Goal: Task Accomplishment & Management: Manage account settings

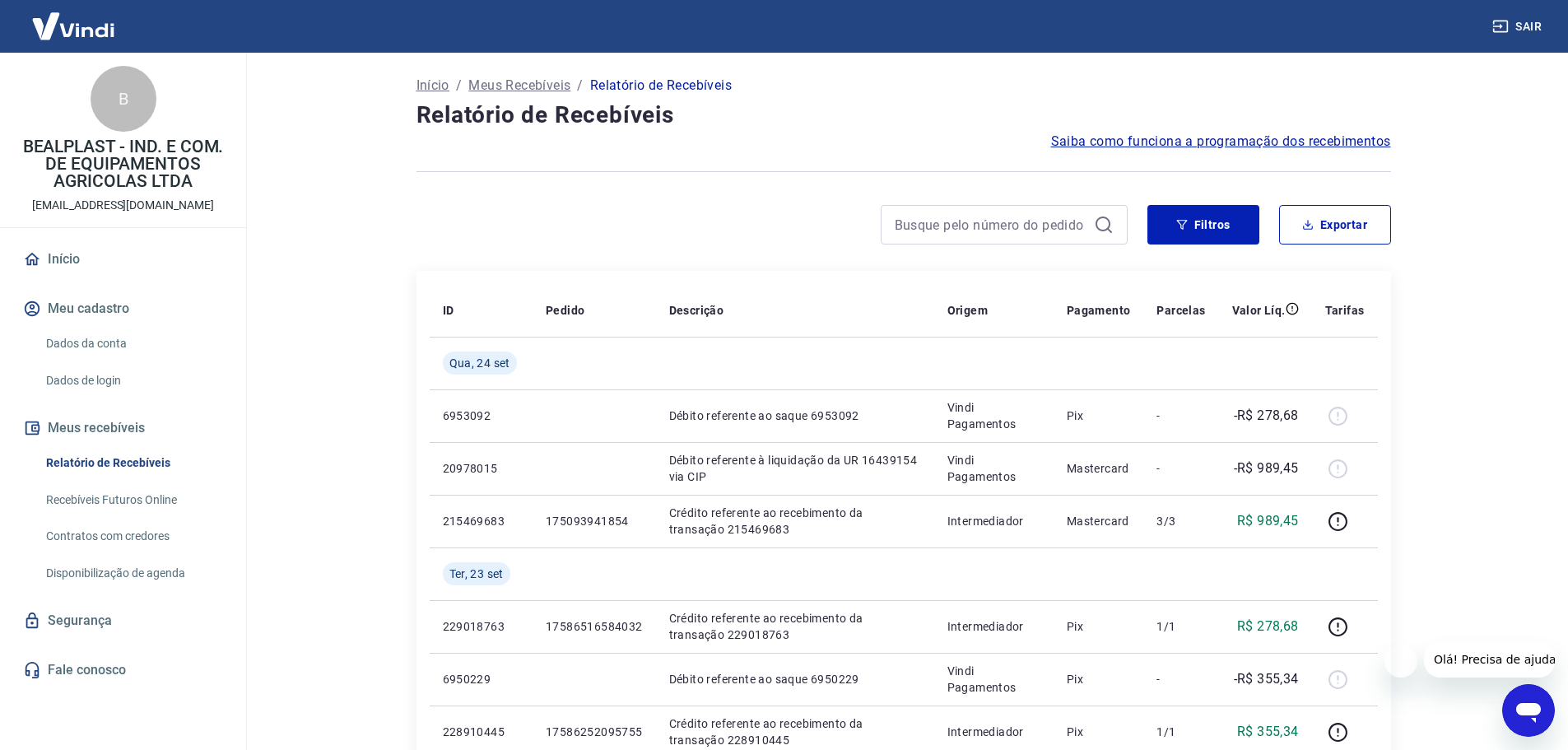
click at [153, 163] on p "BEALPLAST - IND. E COM. DE EQUIPAMENTOS AGRICOLAS LTDA" at bounding box center [122, 164] width 220 height 52
click at [1185, 137] on span "Saiba como funciona a programação dos recebimentos" at bounding box center [1220, 142] width 340 height 20
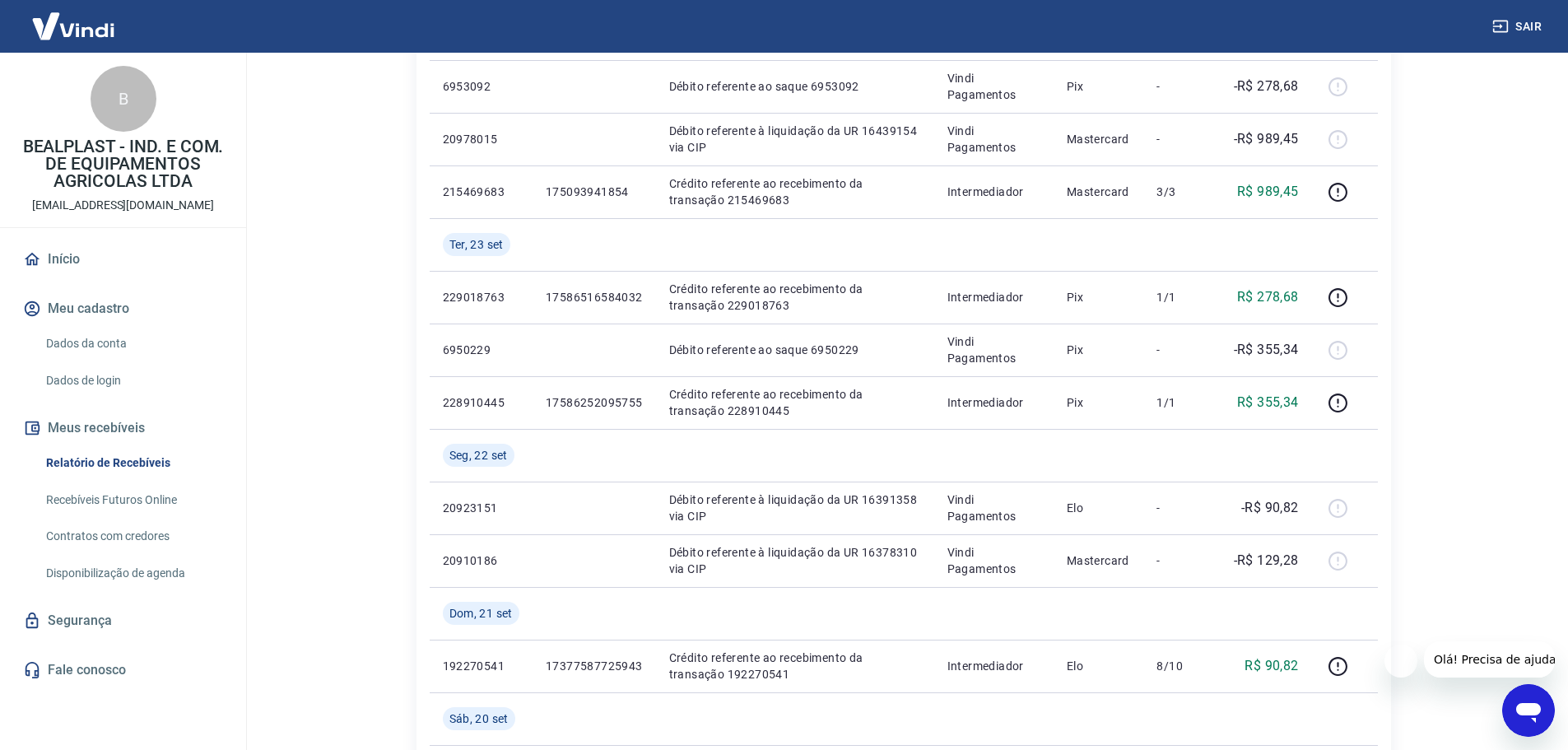
click at [62, 271] on link "Início" at bounding box center [123, 259] width 207 height 36
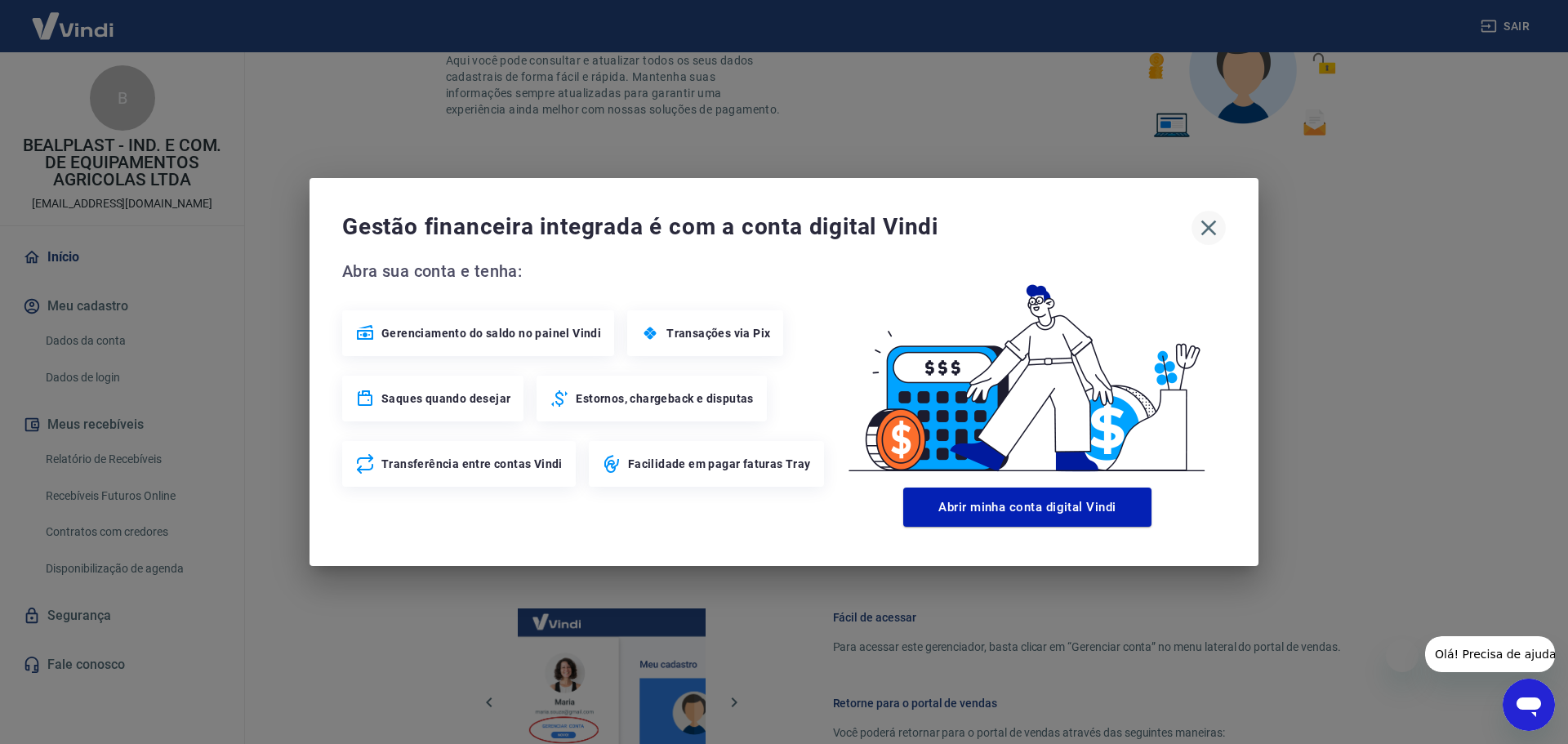
click at [1208, 227] on icon "button" at bounding box center [1209, 228] width 16 height 16
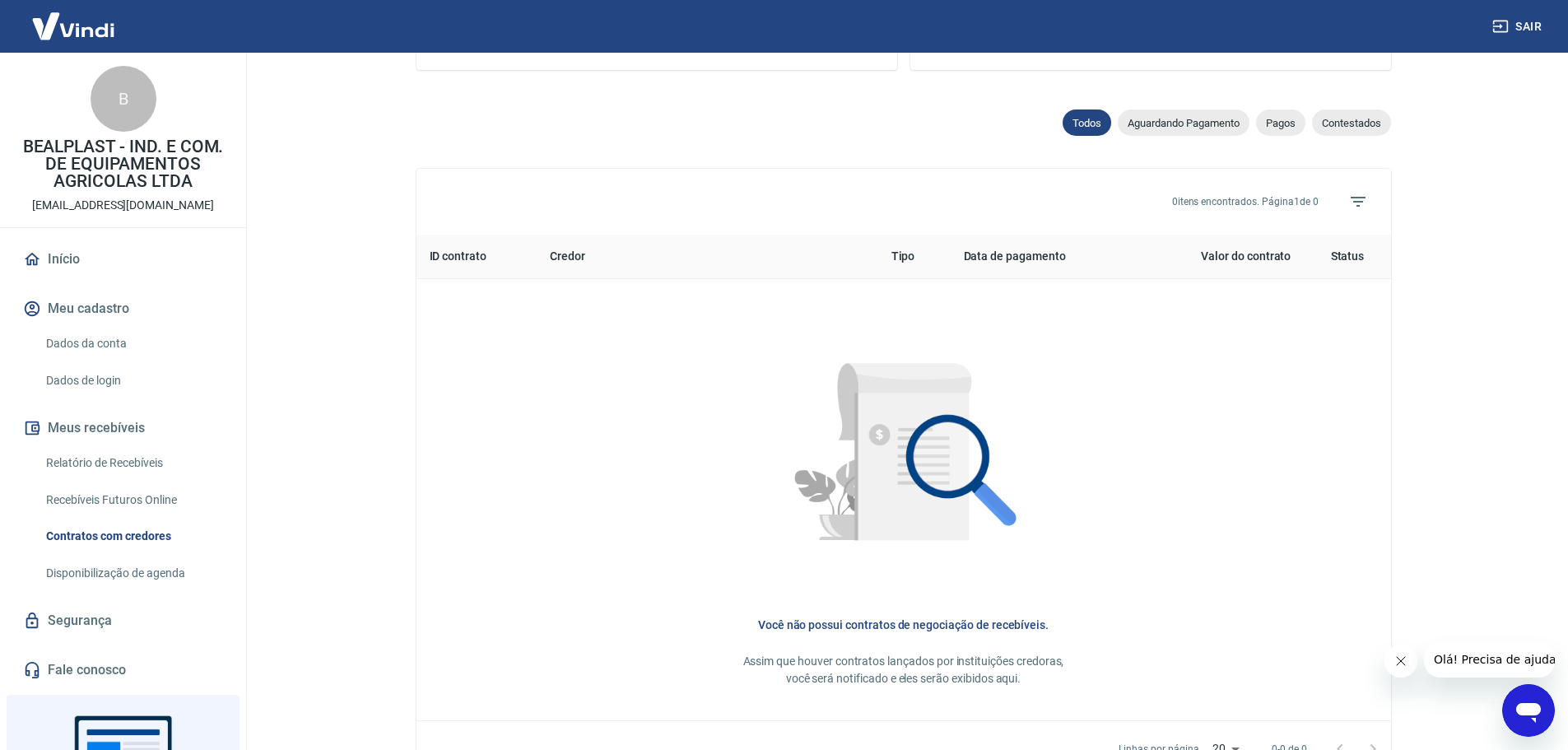
scroll to position [577, 0]
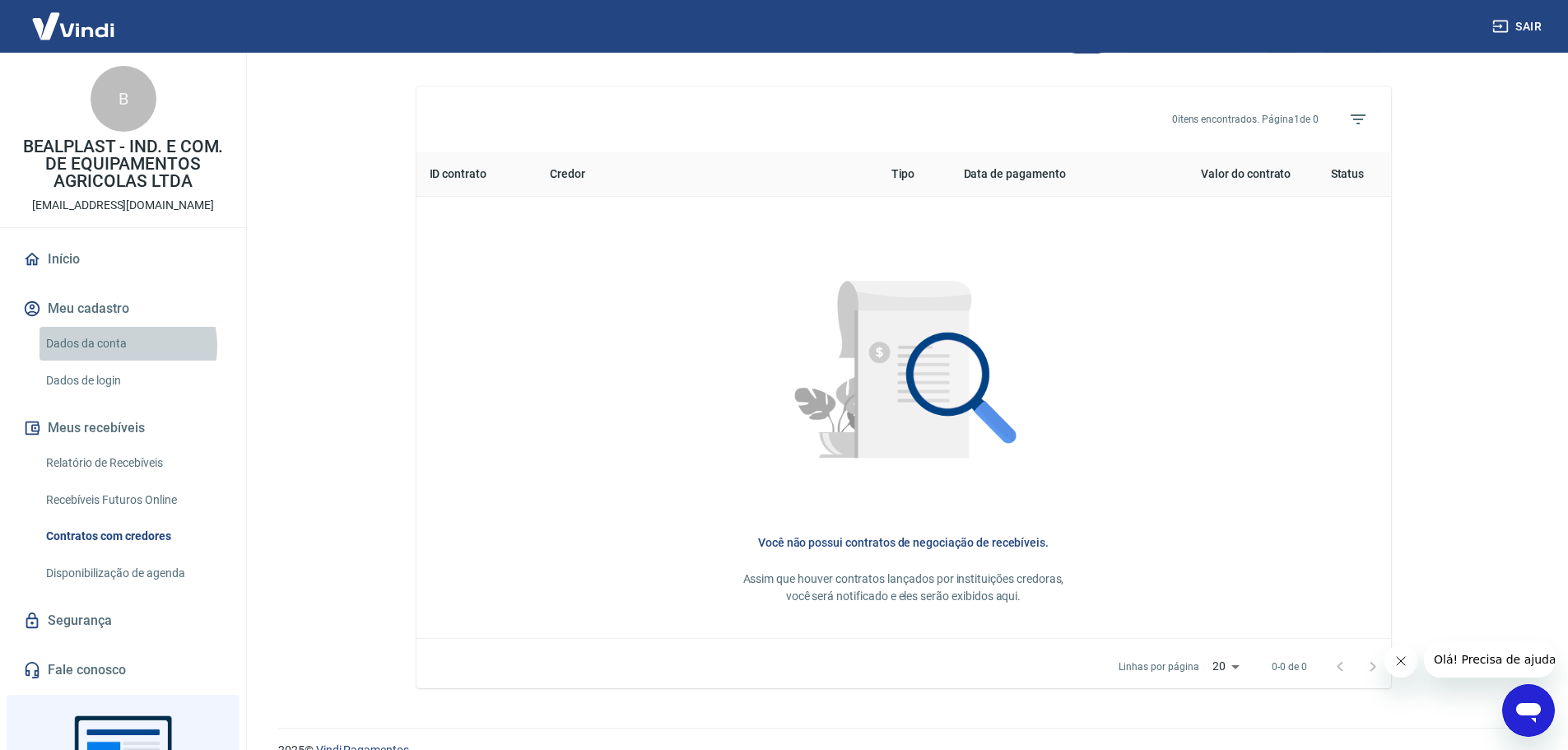
click at [122, 346] on link "Dados da conta" at bounding box center [133, 344] width 187 height 34
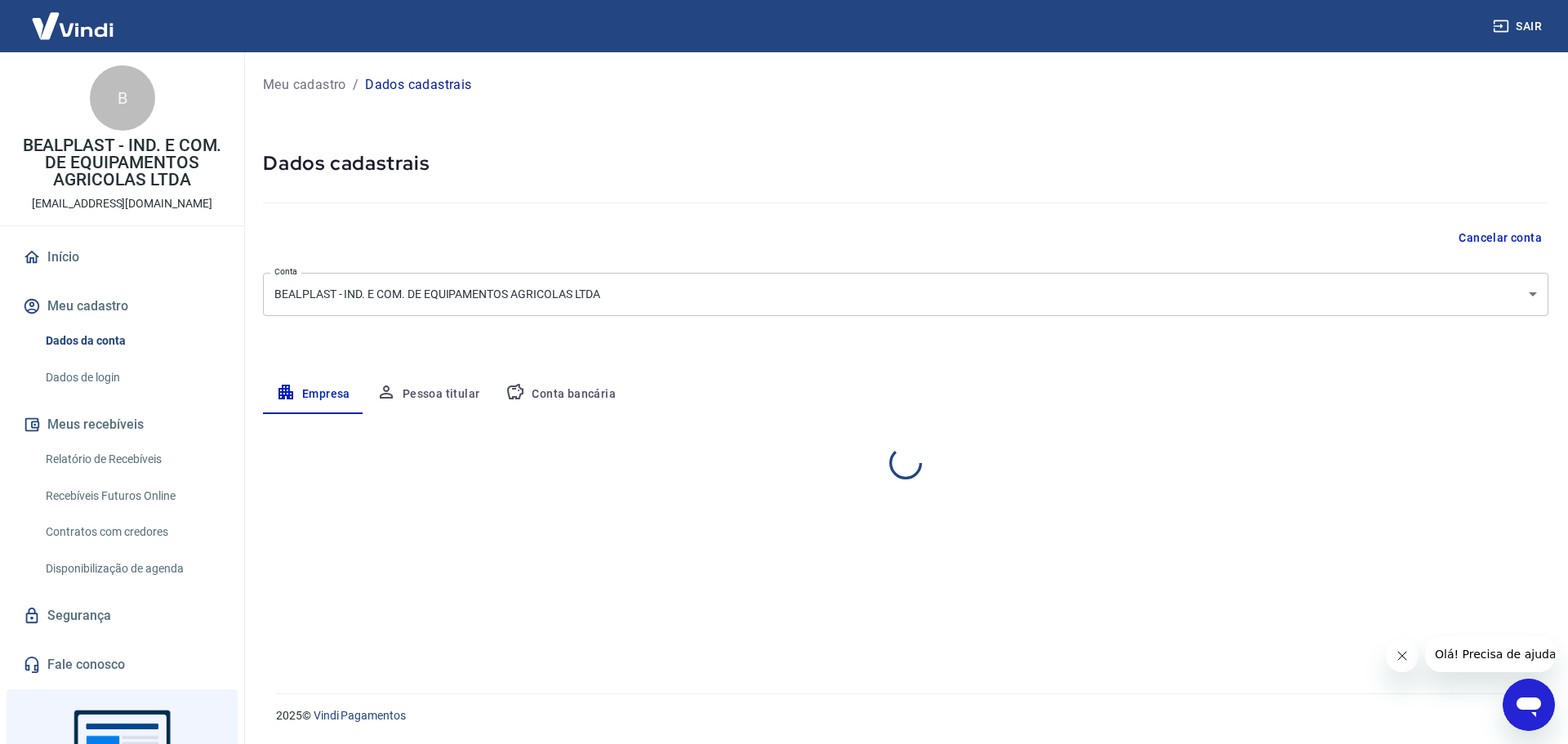
select select "PR"
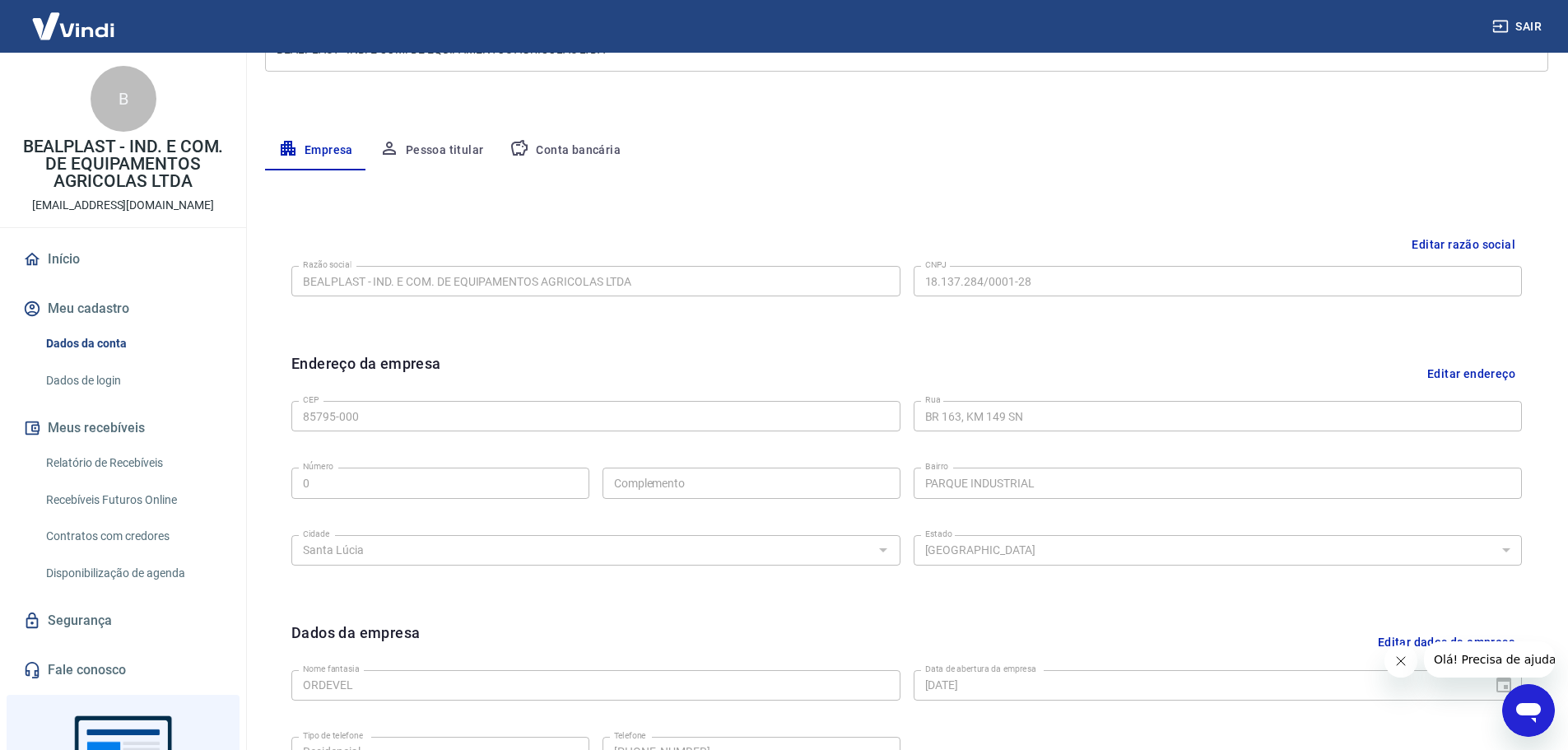
scroll to position [437, 0]
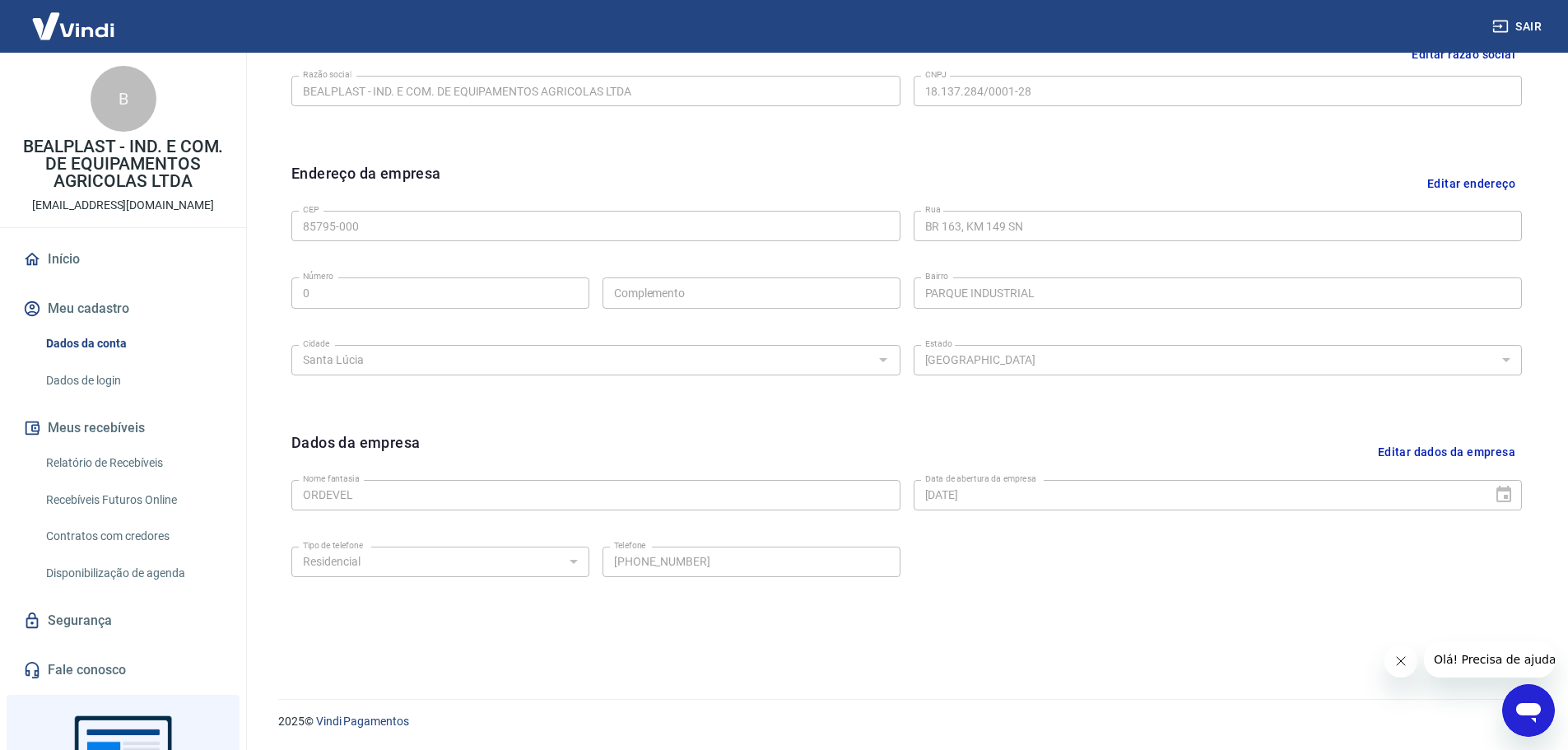
click at [83, 249] on link "Início" at bounding box center [123, 259] width 207 height 36
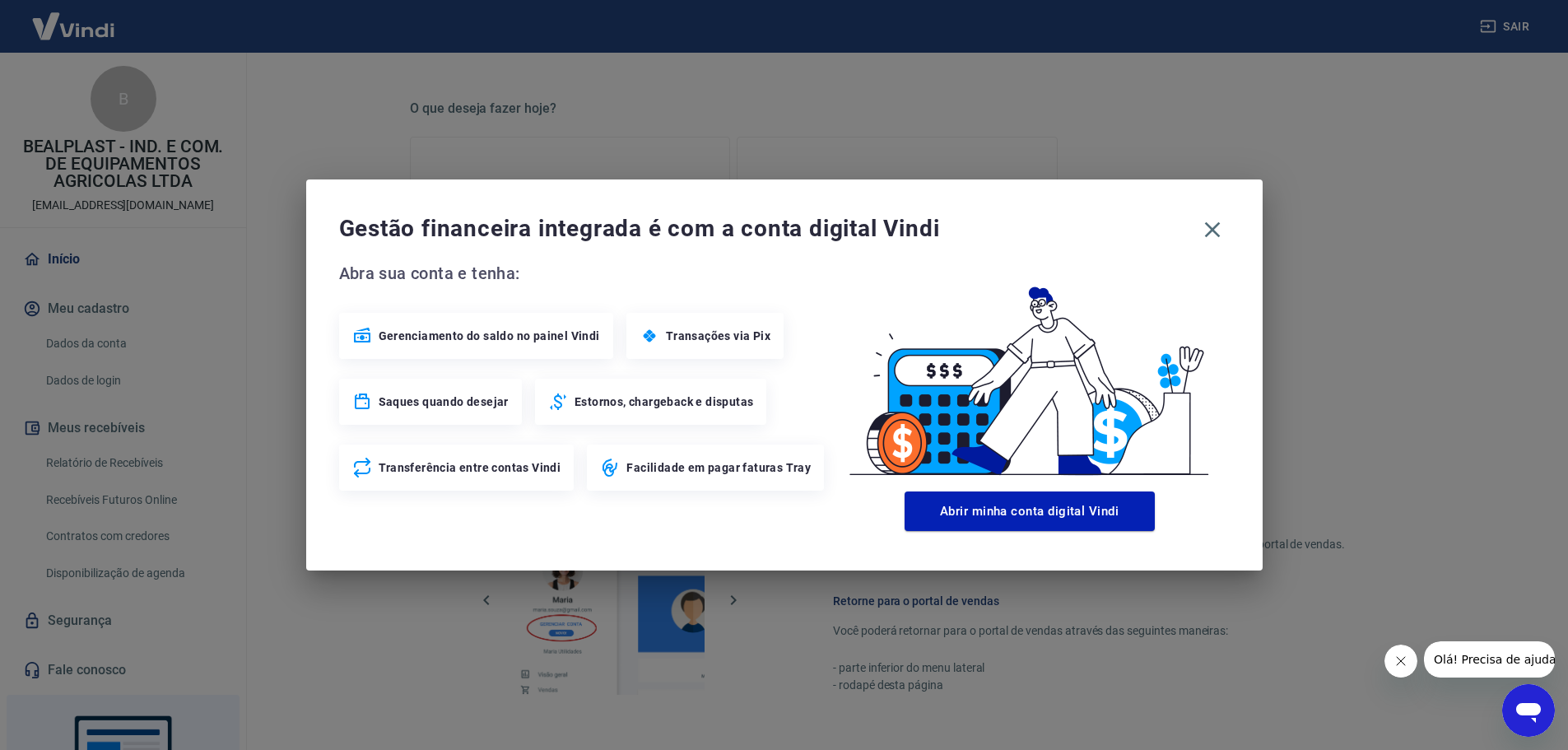
scroll to position [702, 0]
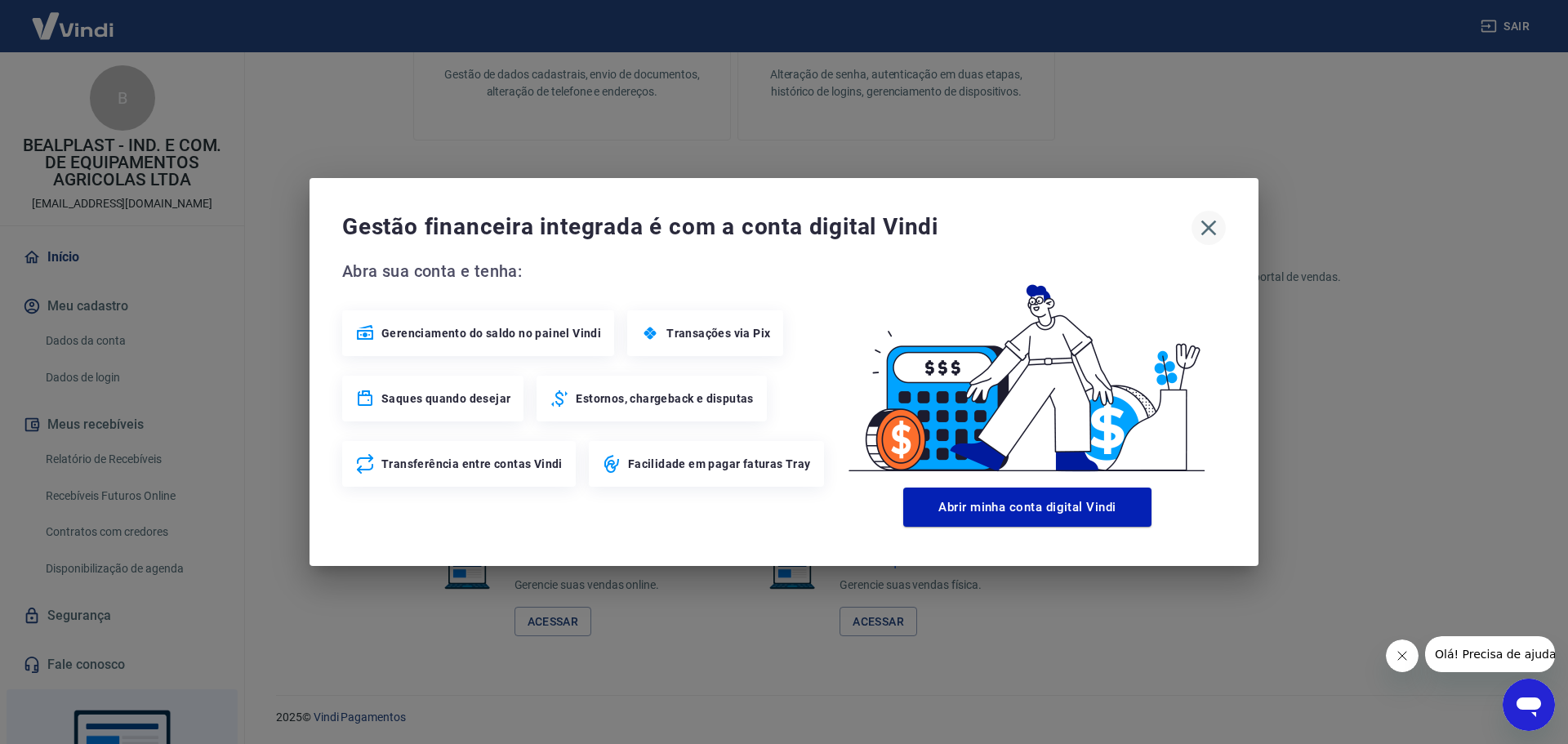
click at [1207, 231] on icon "button" at bounding box center [1209, 228] width 16 height 16
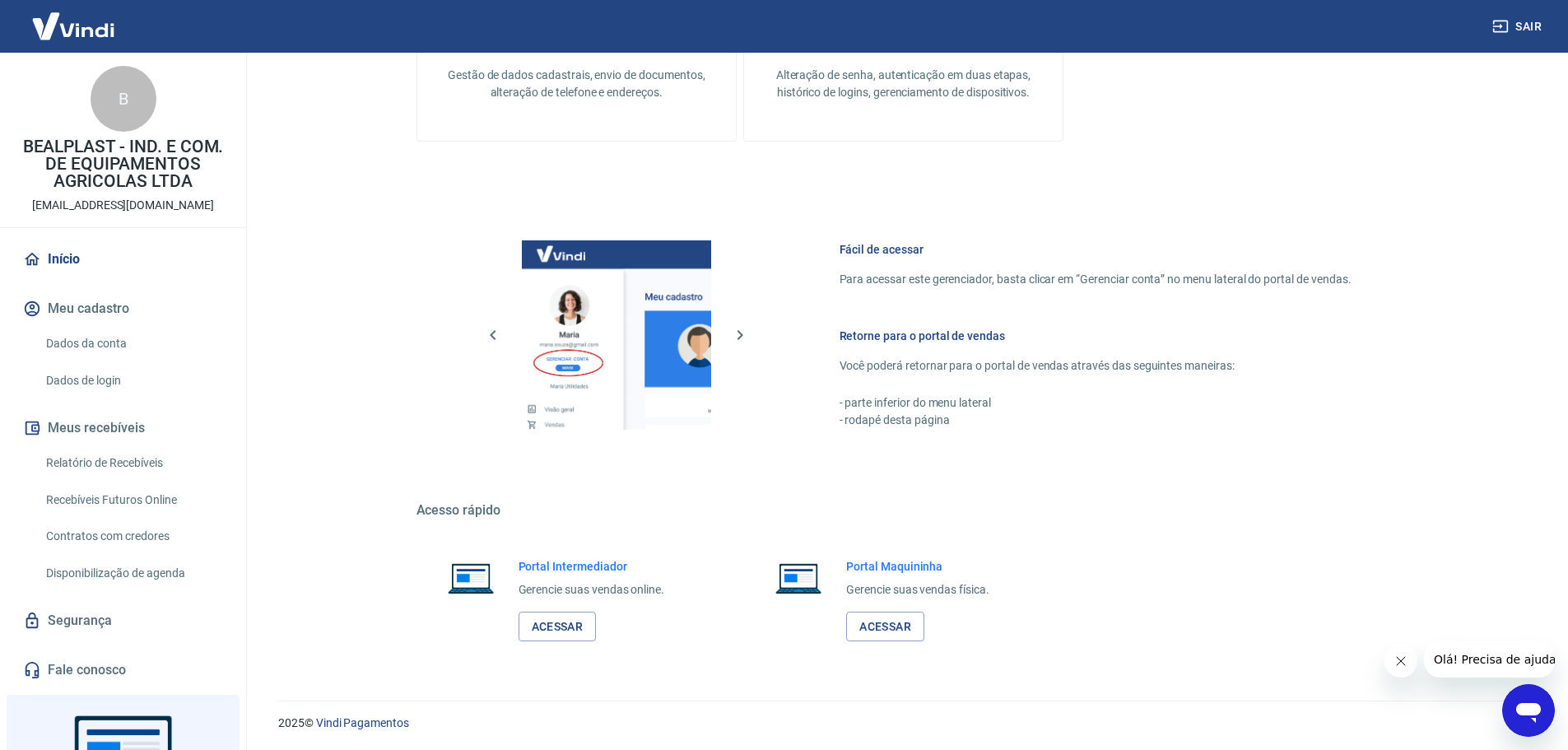
scroll to position [83, 0]
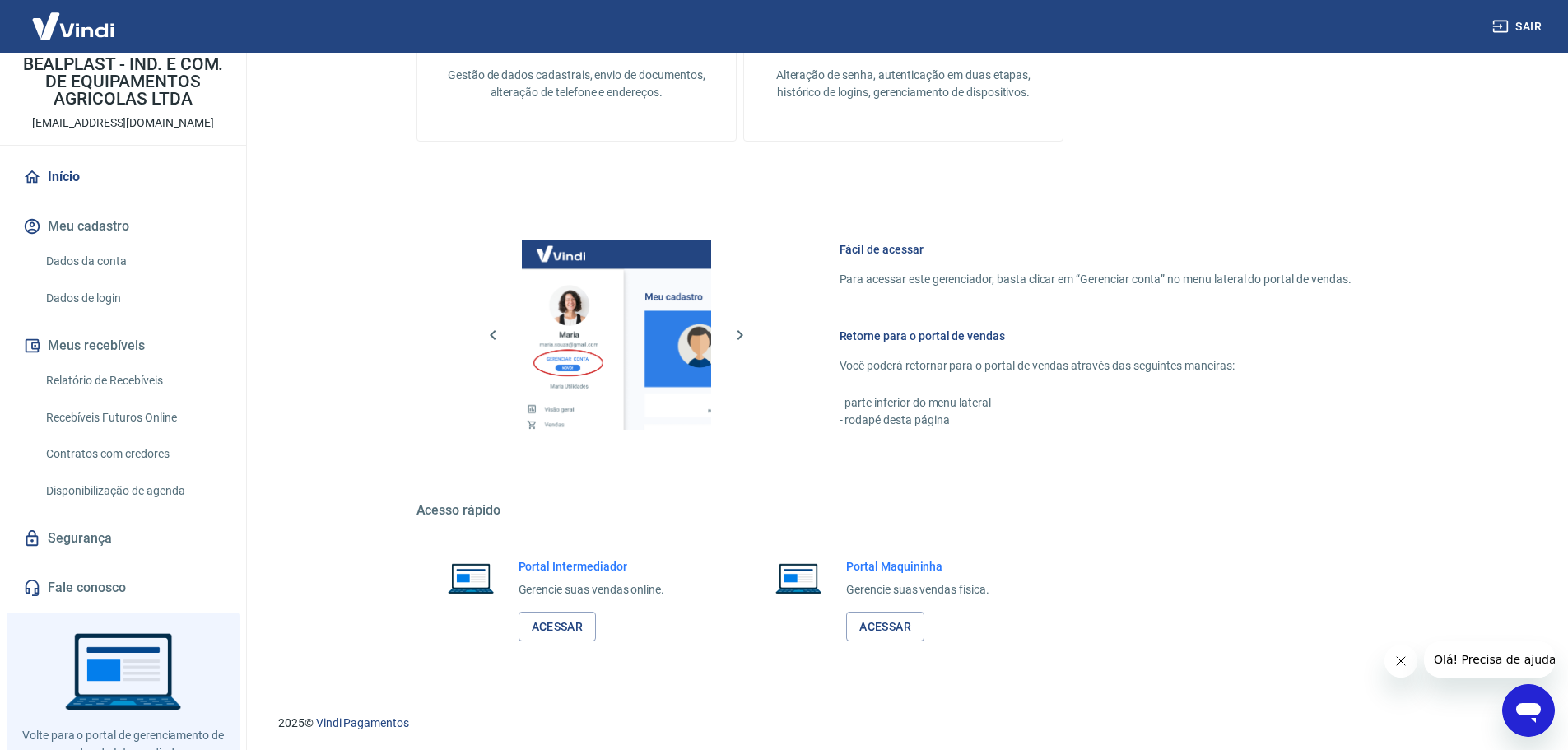
click at [141, 379] on link "Relatório de Recebíveis" at bounding box center [133, 380] width 187 height 34
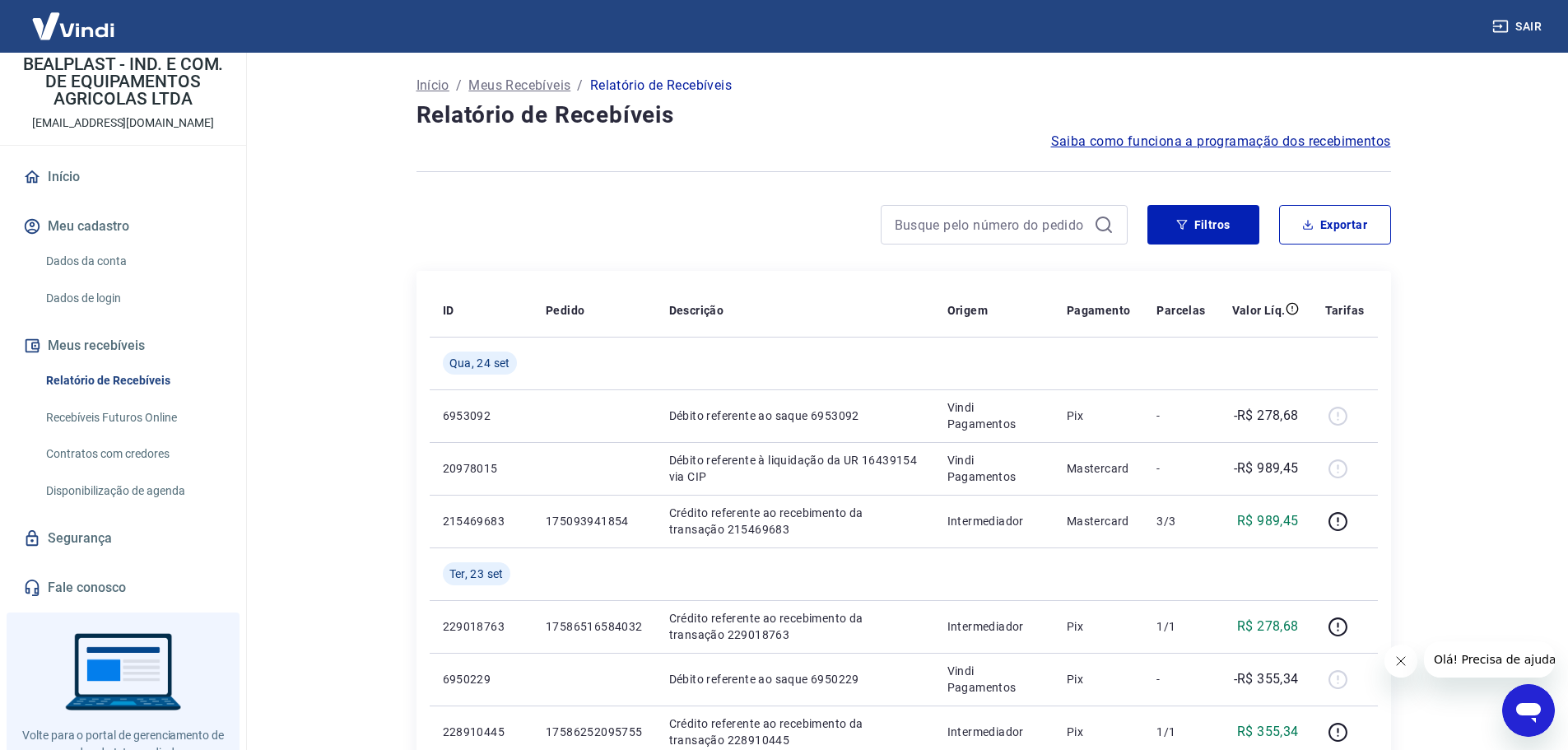
click at [127, 422] on link "Recebíveis Futuros Online" at bounding box center [133, 418] width 187 height 34
